Goal: Information Seeking & Learning: Learn about a topic

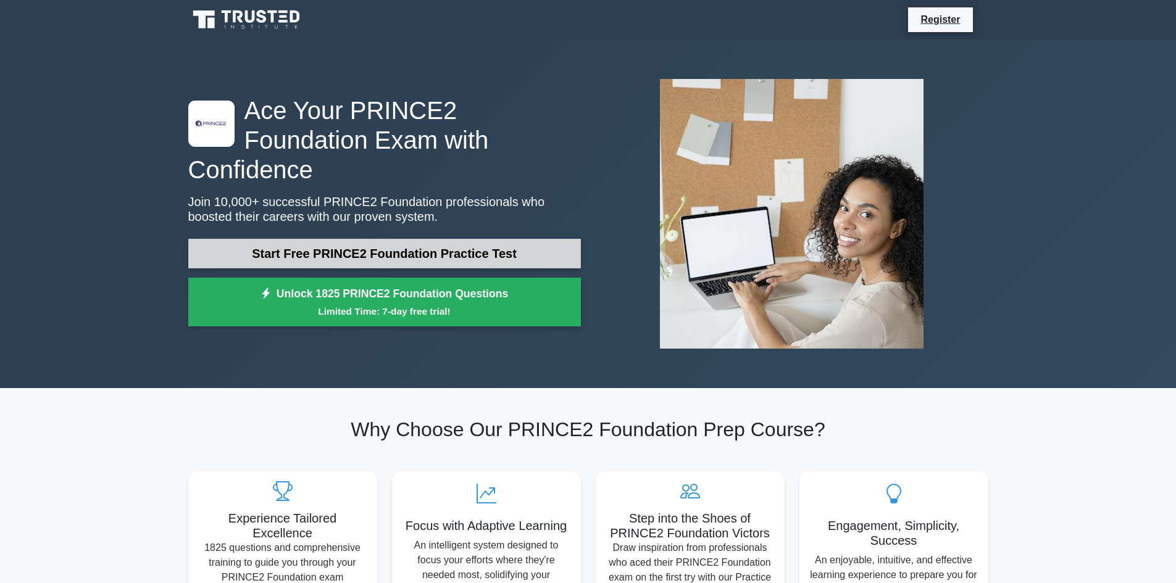
click at [375, 239] on link "Start Free PRINCE2 Foundation Practice Test" at bounding box center [384, 254] width 393 height 30
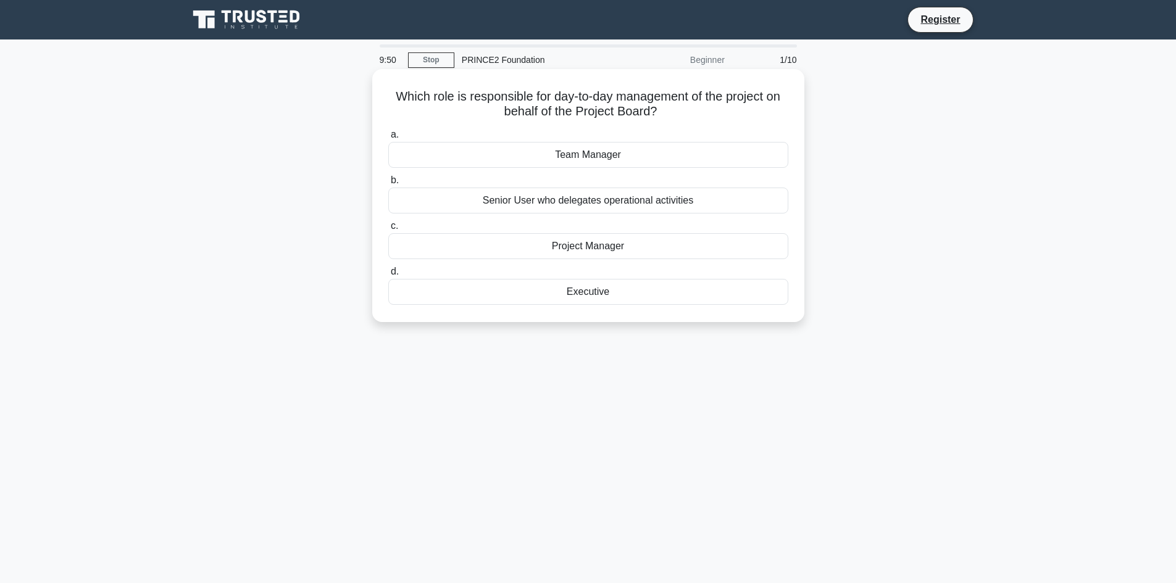
click at [600, 248] on div "Project Manager" at bounding box center [588, 246] width 400 height 26
click at [388, 230] on input "c. Project Manager" at bounding box center [388, 226] width 0 height 8
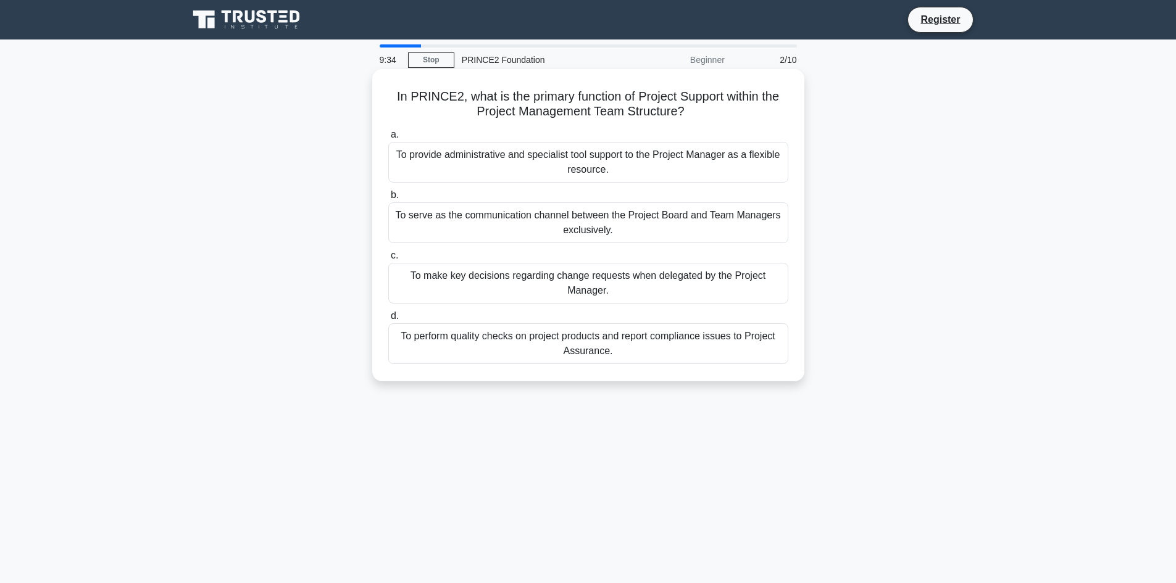
click at [636, 157] on div "To provide administrative and specialist tool support to the Project Manager as…" at bounding box center [588, 162] width 400 height 41
click at [388, 139] on input "a. To provide administrative and specialist tool support to the Project Manager…" at bounding box center [388, 135] width 0 height 8
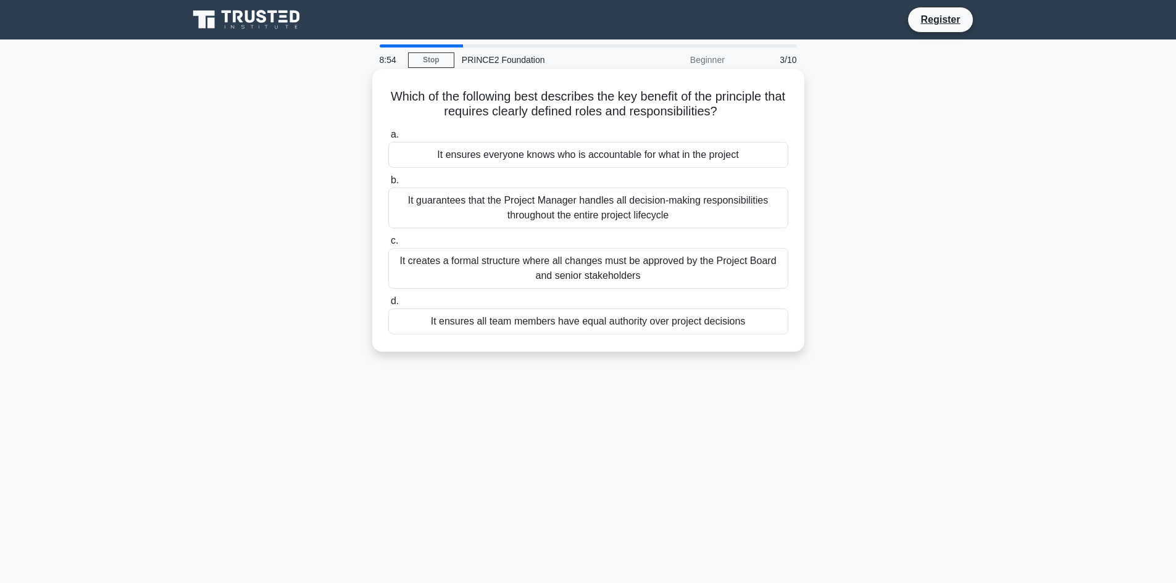
click at [634, 157] on div "It ensures everyone knows who is accountable for what in the project" at bounding box center [588, 155] width 400 height 26
click at [388, 139] on input "a. It ensures everyone knows who is accountable for what in the project" at bounding box center [388, 135] width 0 height 8
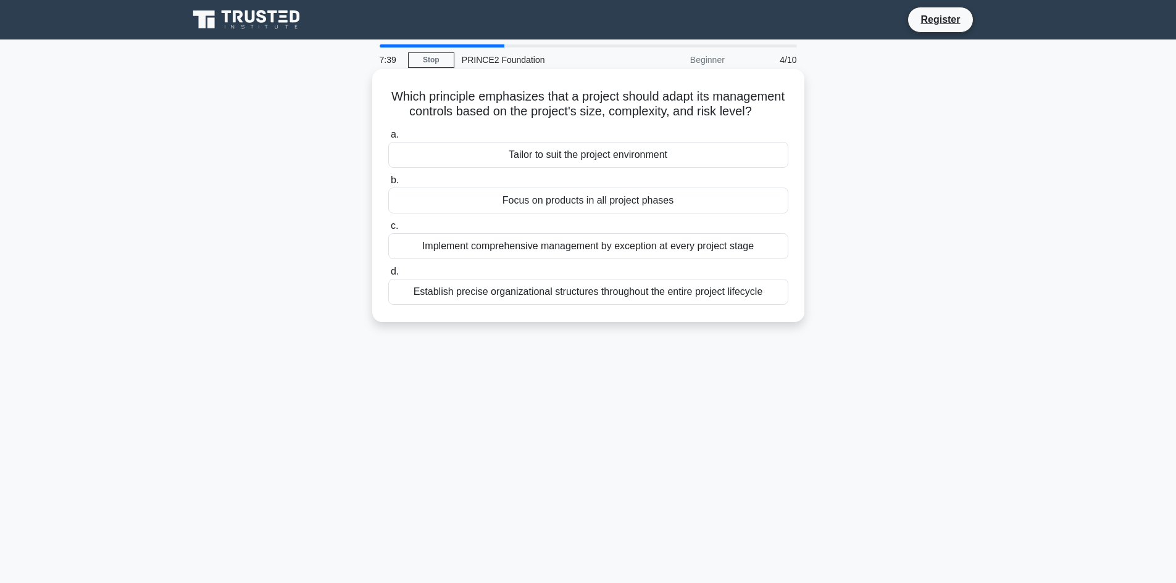
click at [630, 168] on div "Tailor to suit the project environment" at bounding box center [588, 155] width 400 height 26
click at [388, 139] on input "a. Tailor to suit the project environment" at bounding box center [388, 135] width 0 height 8
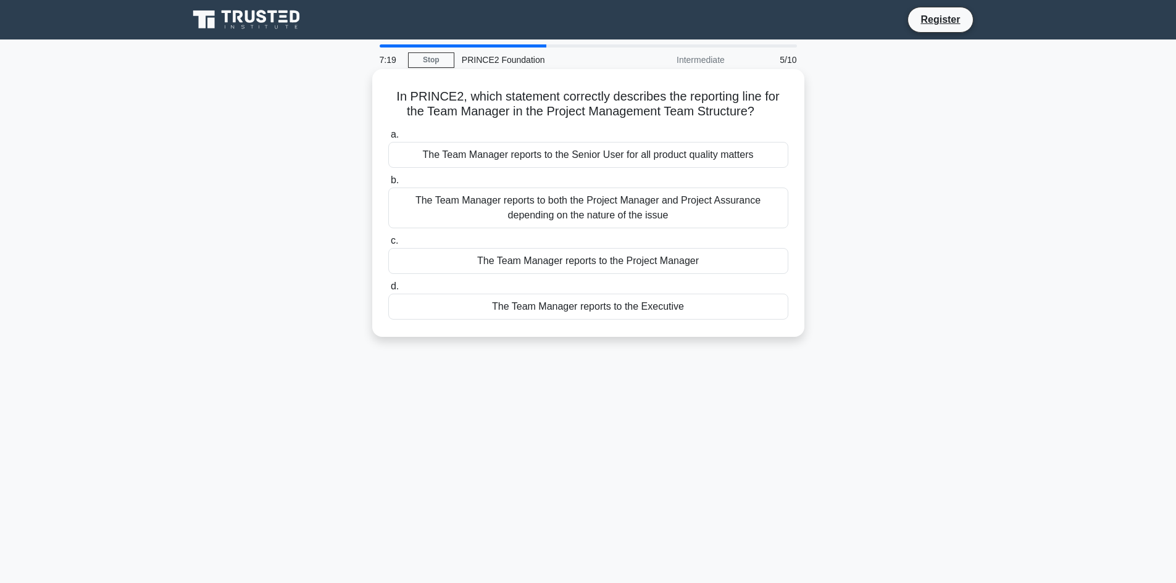
click at [622, 205] on div "The Team Manager reports to both the Project Manager and Project Assurance depe…" at bounding box center [588, 208] width 400 height 41
click at [388, 185] on input "b. The Team Manager reports to both the Project Manager and Project Assurance d…" at bounding box center [388, 181] width 0 height 8
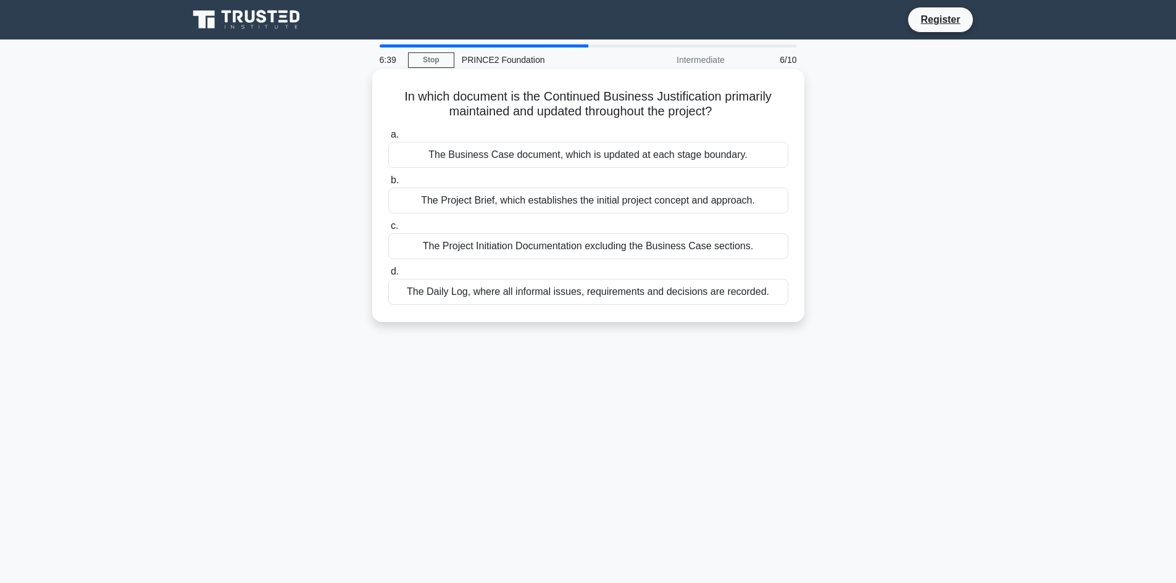
click at [606, 156] on div "The Business Case document, which is updated at each stage boundary." at bounding box center [588, 155] width 400 height 26
click at [388, 139] on input "a. The Business Case document, which is updated at each stage boundary." at bounding box center [388, 135] width 0 height 8
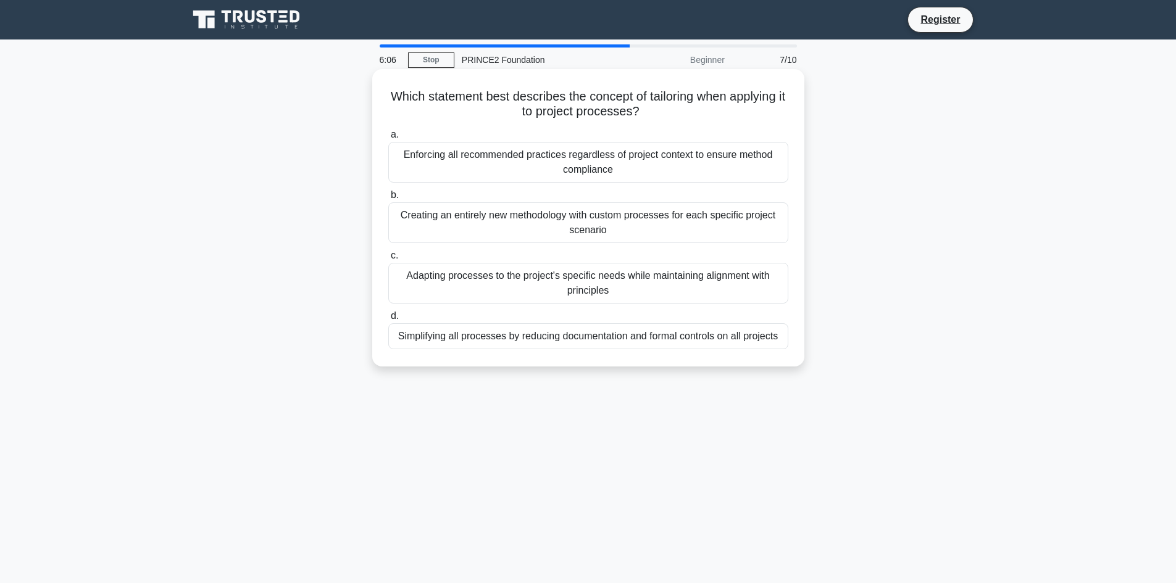
click at [603, 285] on div "Adapting processes to the project's specific needs while maintaining alignment …" at bounding box center [588, 283] width 400 height 41
click at [388, 260] on input "c. Adapting processes to the project's specific needs while maintaining alignme…" at bounding box center [388, 256] width 0 height 8
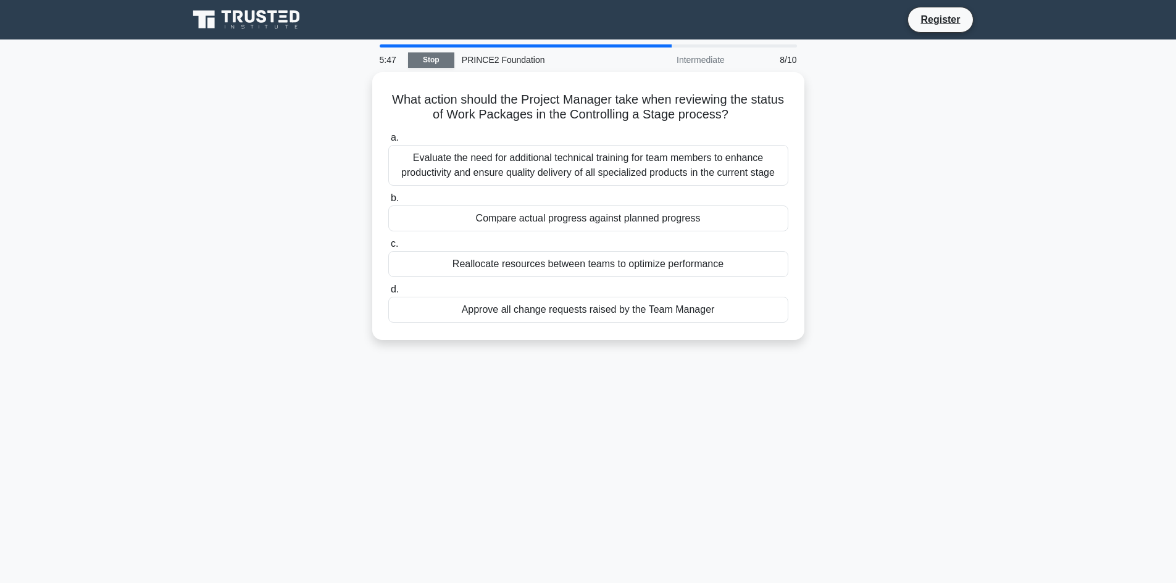
click at [442, 57] on link "Stop" at bounding box center [431, 59] width 46 height 15
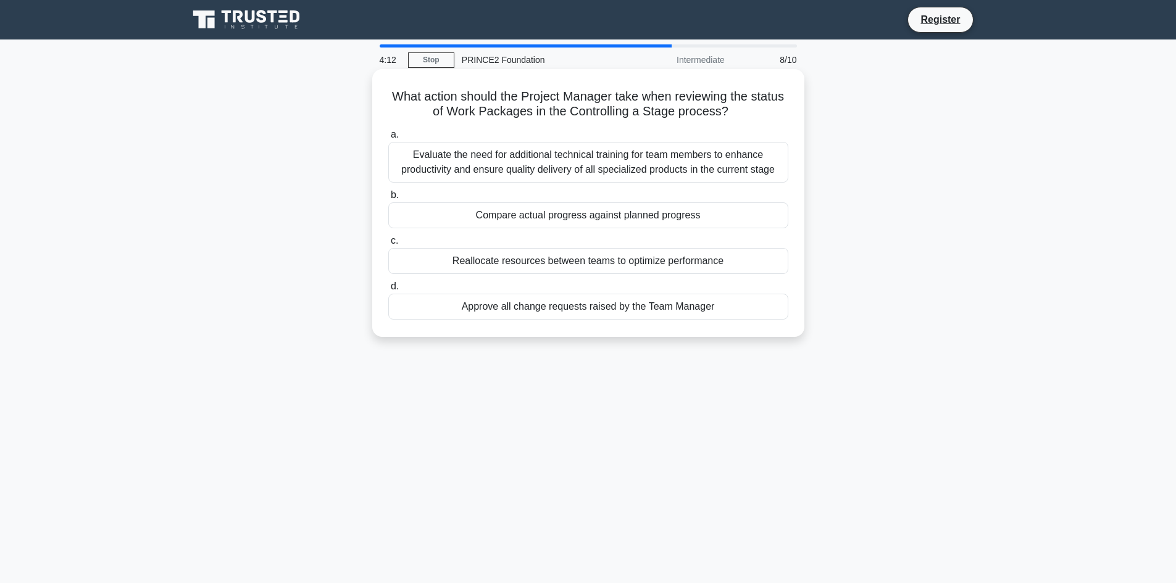
click at [575, 211] on div "Compare actual progress against planned progress" at bounding box center [588, 216] width 400 height 26
click at [388, 199] on input "b. Compare actual progress against planned progress" at bounding box center [388, 195] width 0 height 8
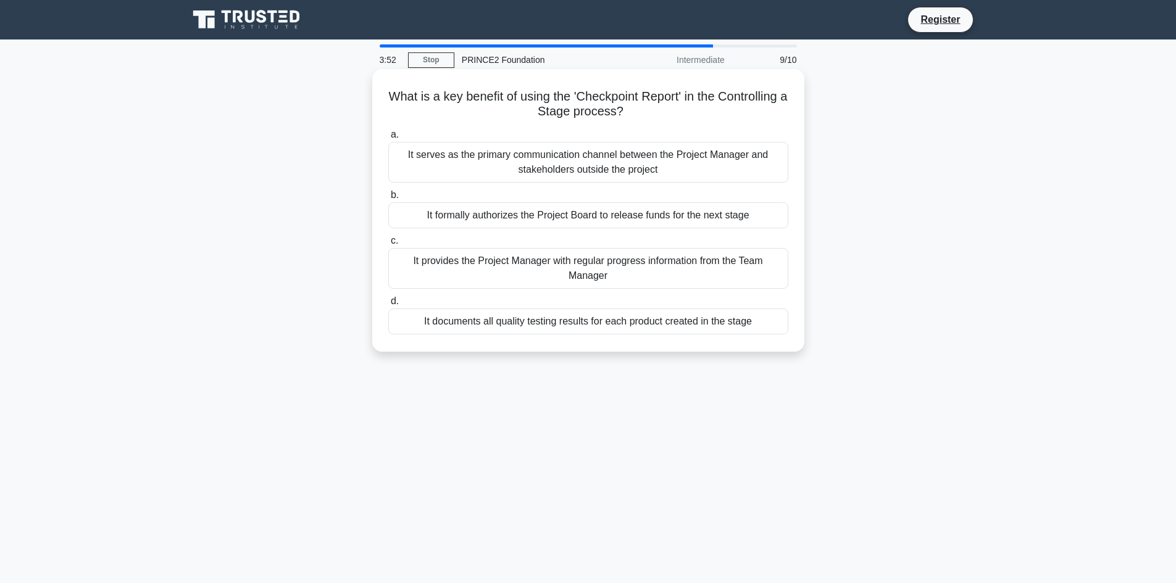
click at [520, 212] on div "It formally authorizes the Project Board to release funds for the next stage" at bounding box center [588, 216] width 400 height 26
click at [388, 199] on input "b. It formally authorizes the Project Board to release funds for the next stage" at bounding box center [388, 195] width 0 height 8
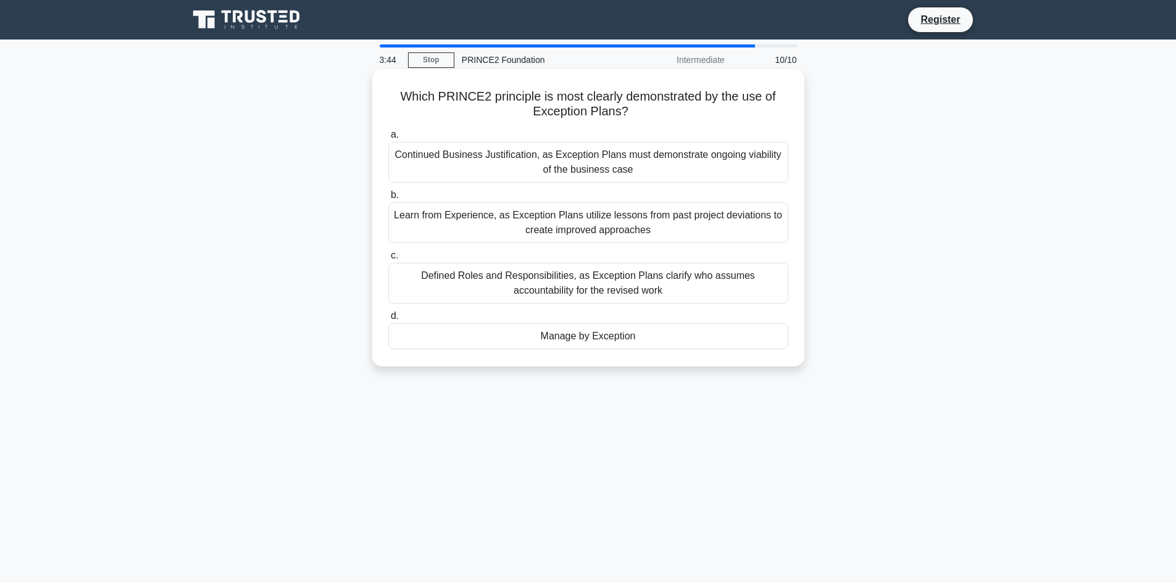
click at [532, 337] on div "Manage by Exception" at bounding box center [588, 337] width 400 height 26
click at [388, 320] on input "d. Manage by Exception" at bounding box center [388, 316] width 0 height 8
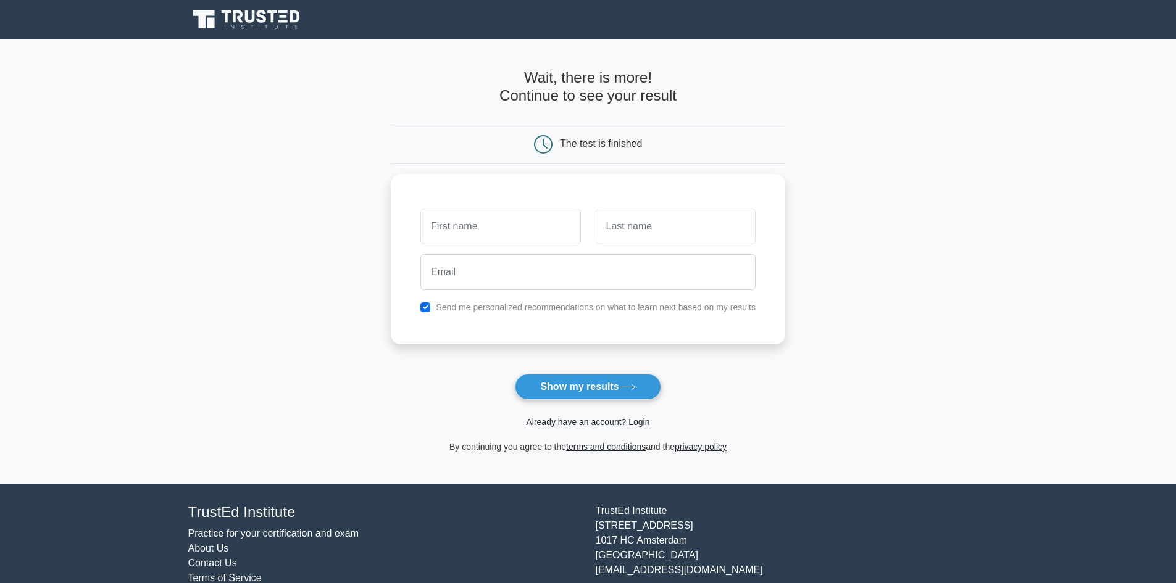
click at [88, 126] on main "Wait, there is more! Continue to see your result The test is finished and the" at bounding box center [588, 262] width 1176 height 445
click at [529, 222] on input "text" at bounding box center [500, 224] width 160 height 36
type input "Annabel"
click at [685, 222] on input "text" at bounding box center [676, 224] width 160 height 36
type input "George"
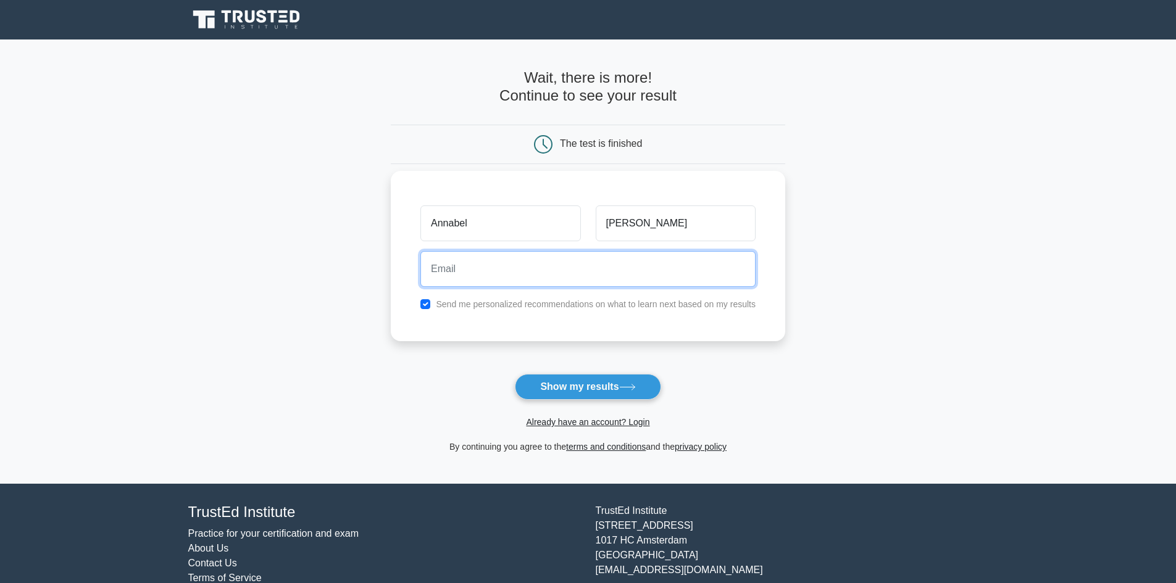
click at [488, 267] on input "email" at bounding box center [587, 269] width 335 height 36
type input "annabel.george@infracapital.co.uk"
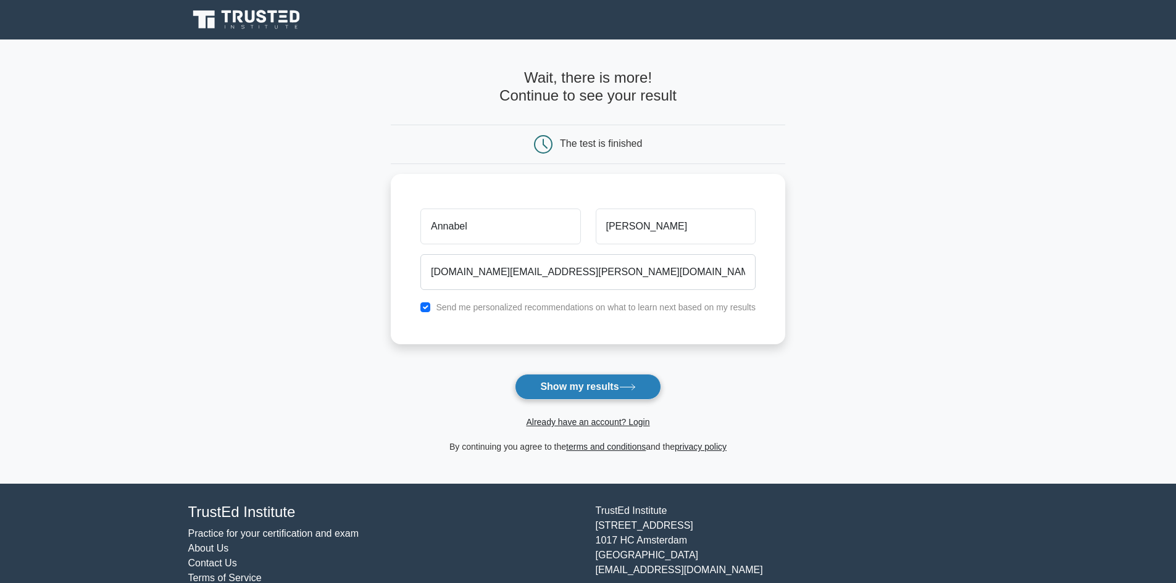
click at [570, 388] on button "Show my results" at bounding box center [588, 387] width 146 height 26
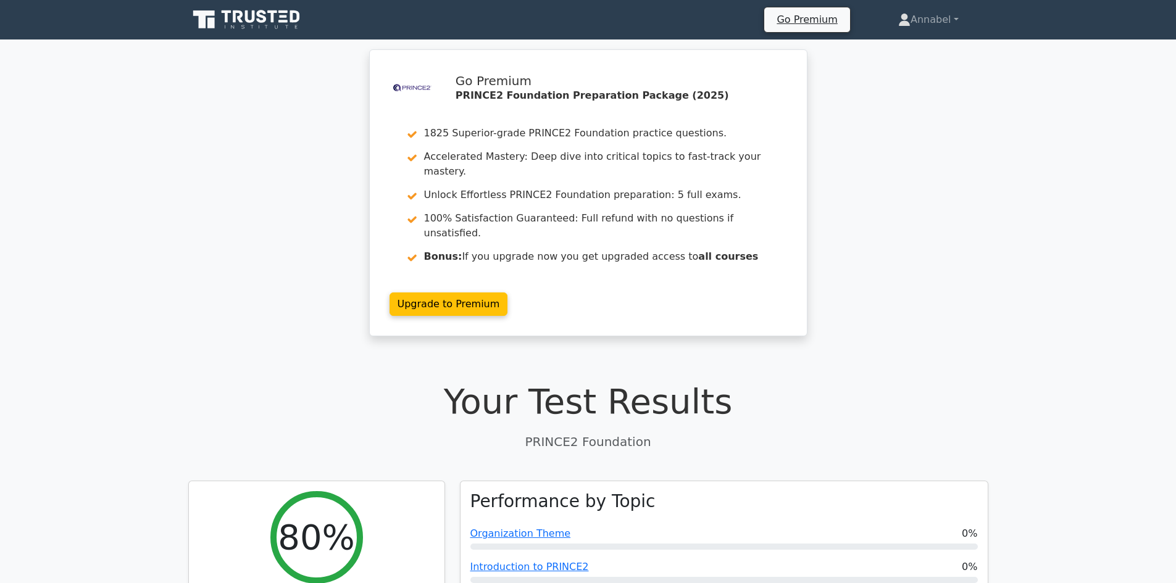
scroll to position [432, 0]
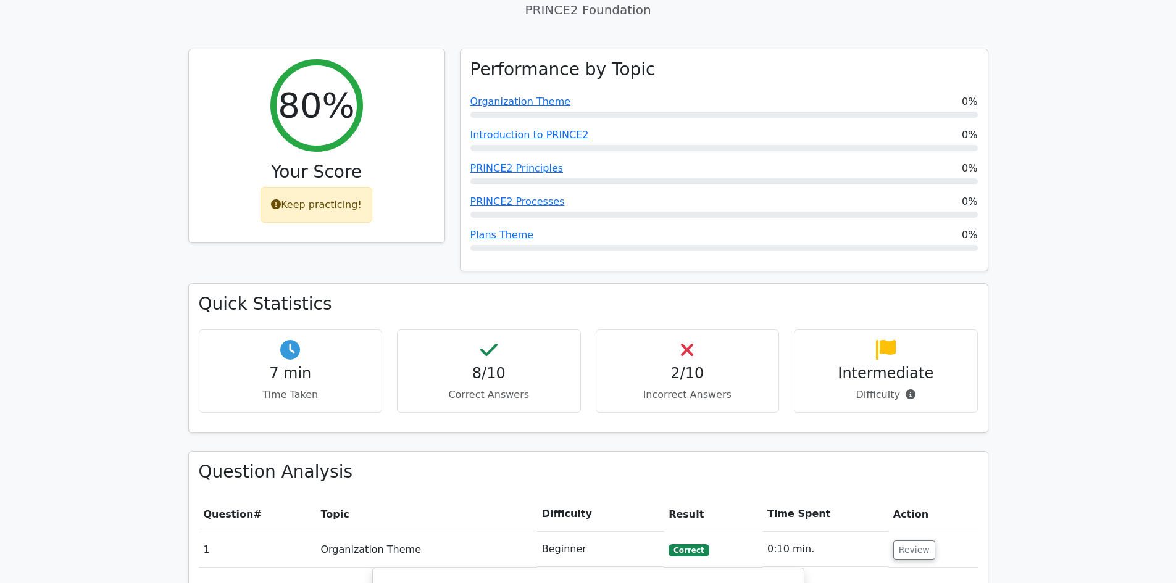
click at [696, 365] on h4 "2/10" at bounding box center [687, 374] width 163 height 18
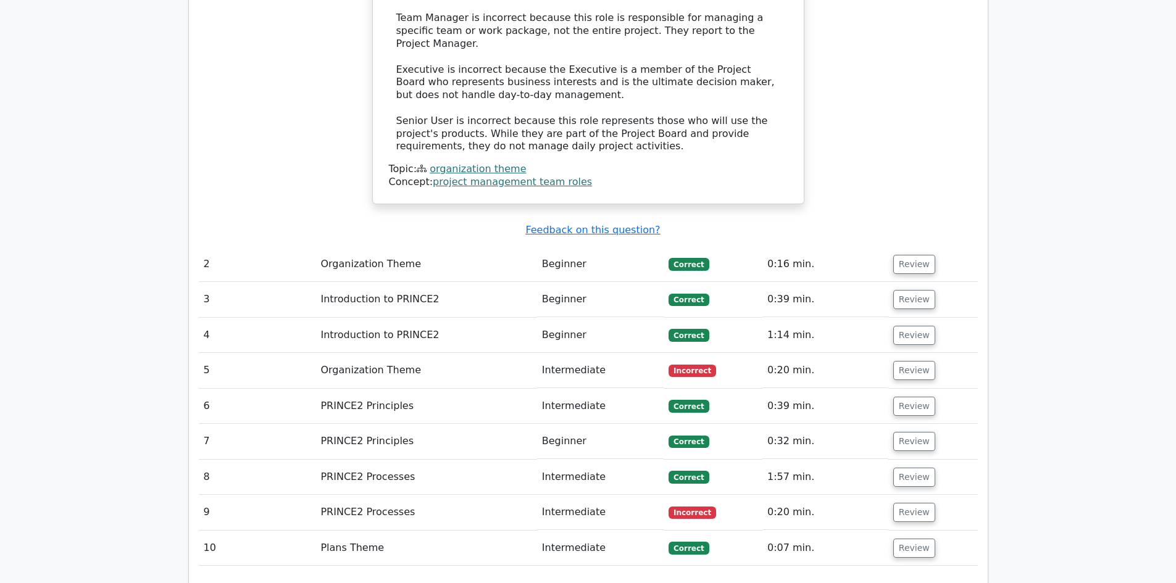
scroll to position [1358, 0]
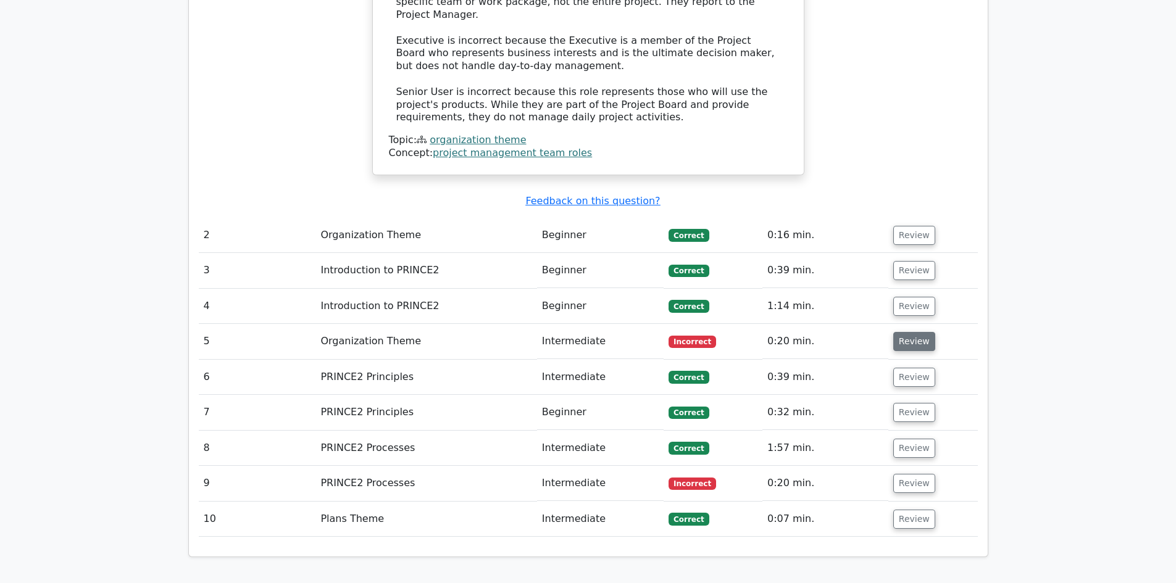
click at [921, 332] on button "Review" at bounding box center [914, 341] width 42 height 19
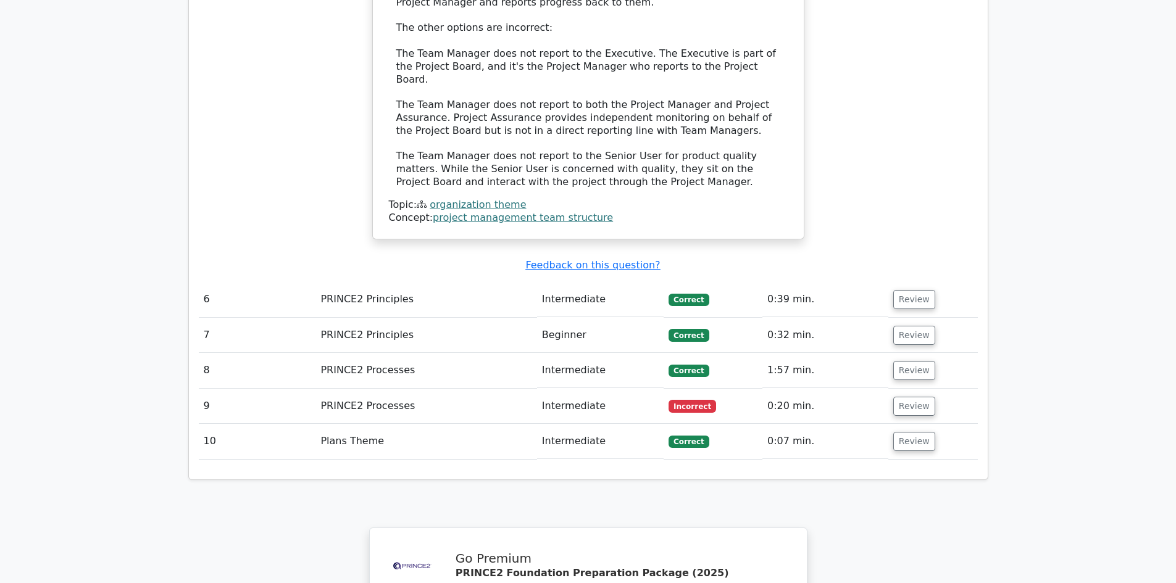
scroll to position [2099, 0]
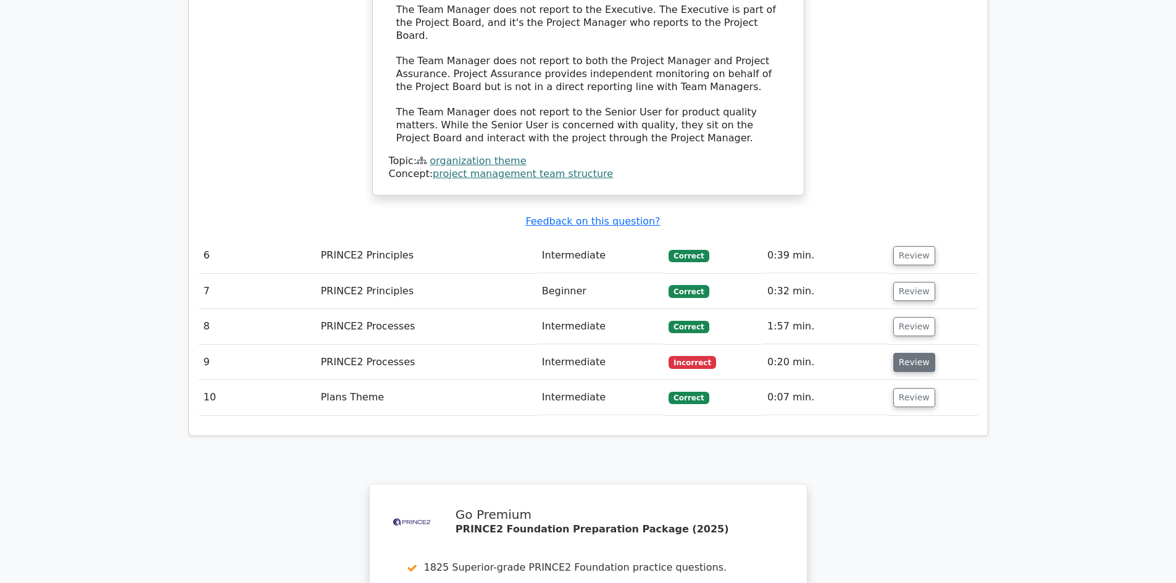
click at [921, 353] on button "Review" at bounding box center [914, 362] width 42 height 19
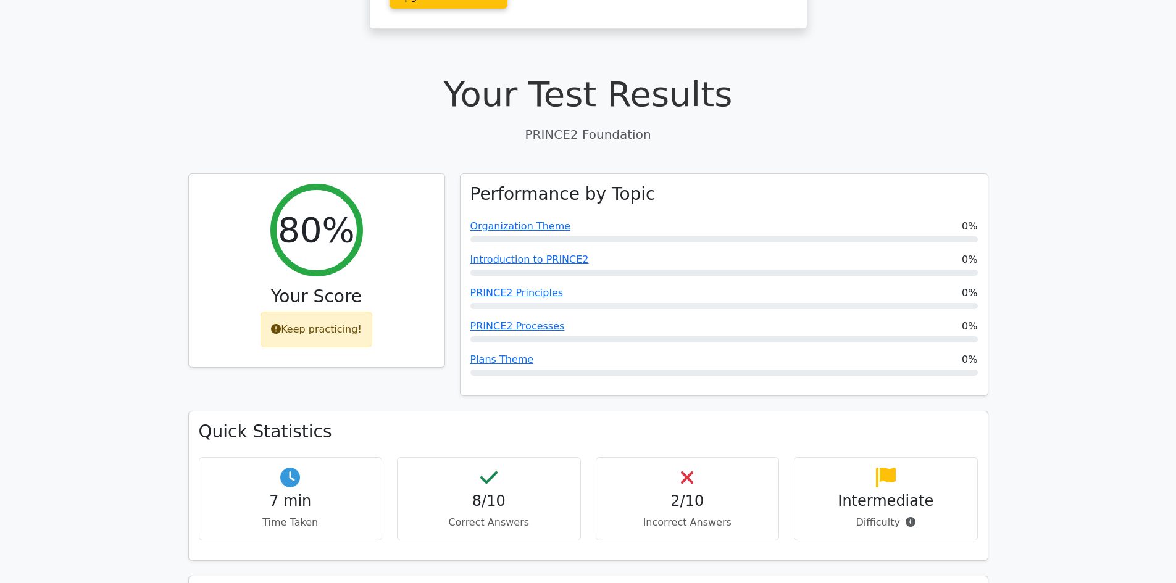
scroll to position [309, 0]
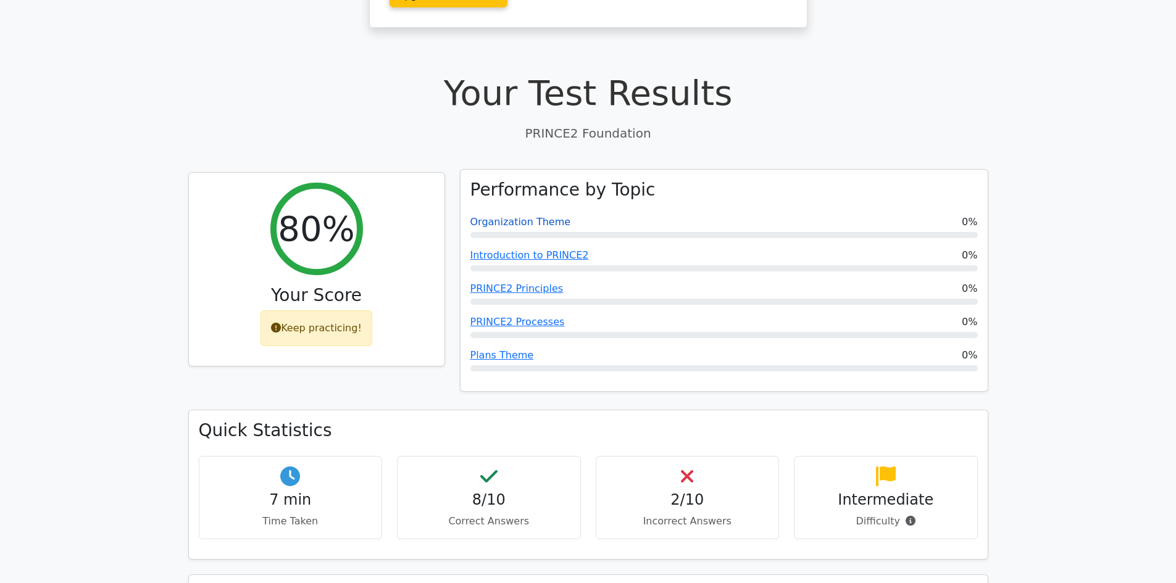
click at [529, 216] on link "Organization Theme" at bounding box center [520, 222] width 101 height 12
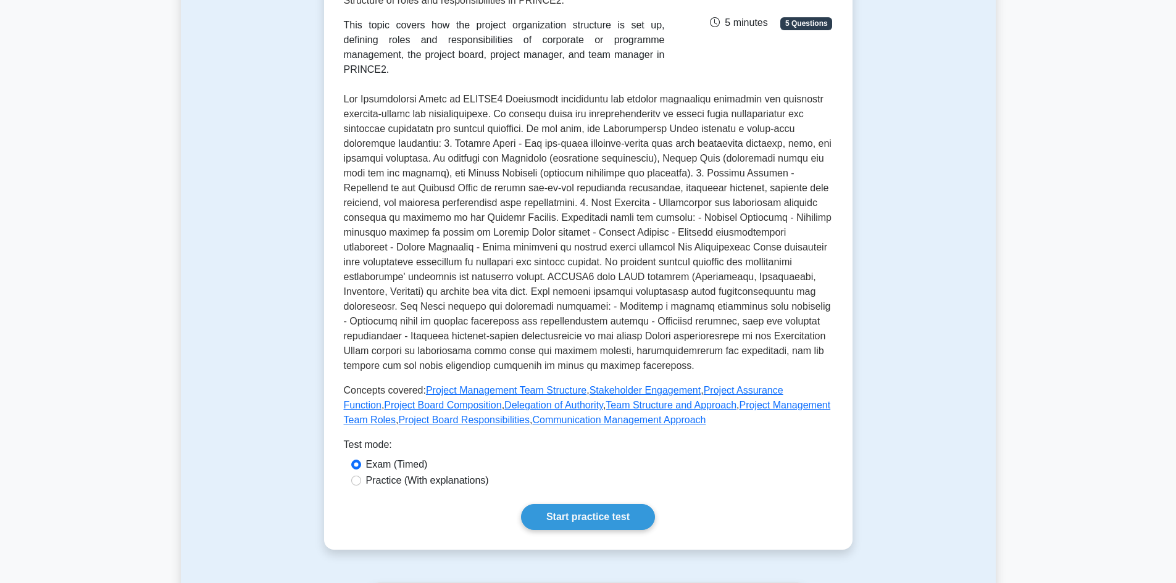
scroll to position [432, 0]
